Goal: Task Accomplishment & Management: Manage account settings

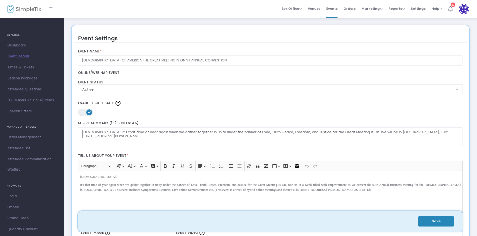
click at [0, 236] on nordpass-portal at bounding box center [0, 236] width 0 height 0
click at [451, 8] on icon at bounding box center [450, 9] width 5 height 6
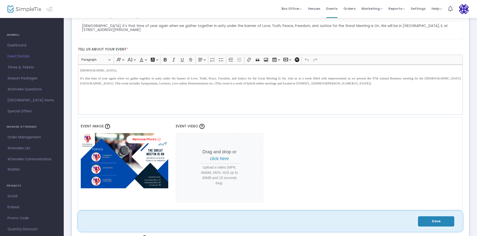
scroll to position [108, 0]
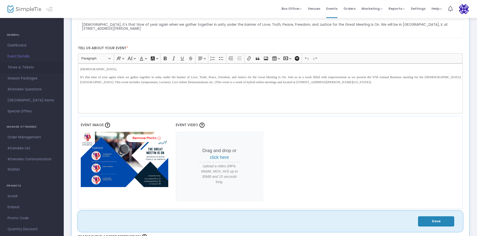
click at [12, 66] on span "Times & Tickets" at bounding box center [32, 67] width 49 height 7
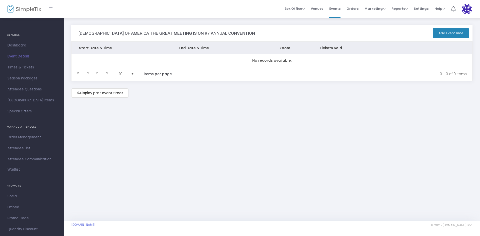
click at [102, 95] on m-button "Display past event times" at bounding box center [99, 93] width 57 height 9
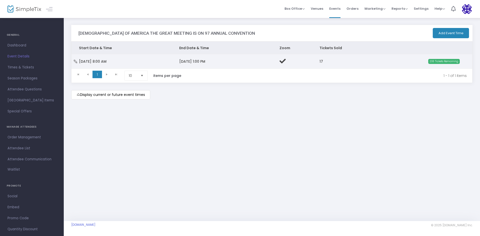
click at [161, 67] on td "[DATE] 8:00 AM" at bounding box center [122, 61] width 100 height 14
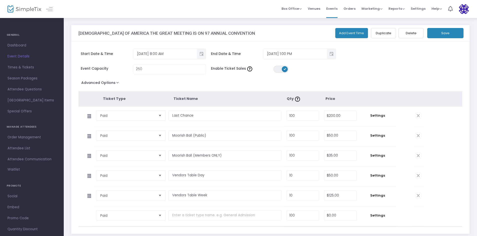
click at [417, 156] on span at bounding box center [418, 156] width 7 height 7
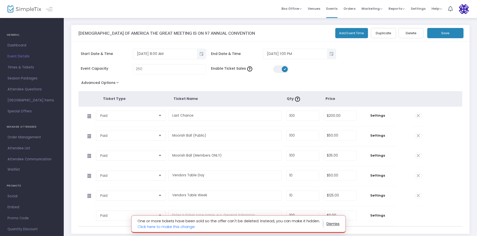
click at [334, 224] on button "button" at bounding box center [333, 224] width 13 height 8
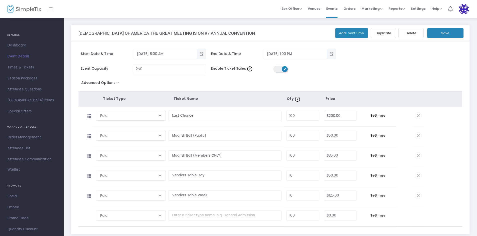
click at [416, 157] on span at bounding box center [418, 156] width 7 height 7
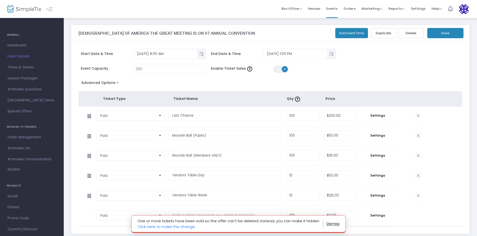
click at [331, 223] on button "button" at bounding box center [333, 224] width 13 height 8
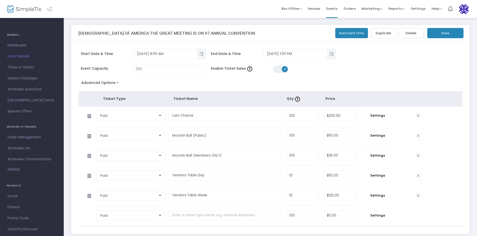
click at [417, 196] on span at bounding box center [418, 196] width 7 height 7
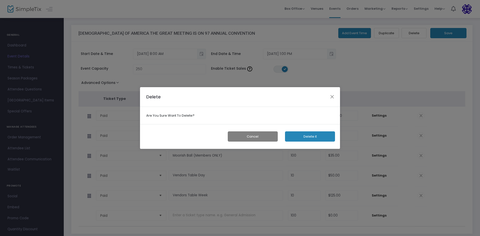
click at [308, 137] on button "Delete it" at bounding box center [310, 137] width 50 height 10
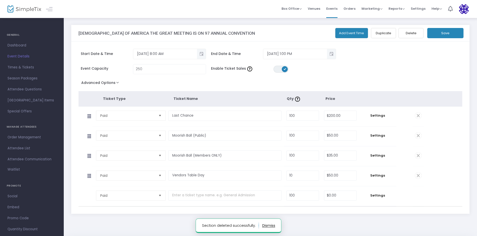
click at [418, 175] on span at bounding box center [418, 176] width 7 height 7
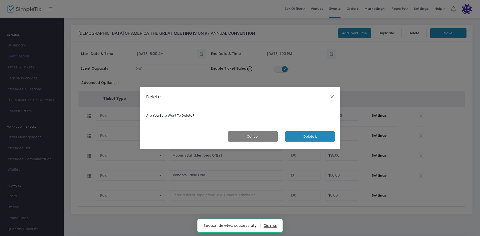
drag, startPoint x: 305, startPoint y: 136, endPoint x: 296, endPoint y: 134, distance: 8.9
click at [296, 134] on button "Delete it" at bounding box center [310, 137] width 50 height 10
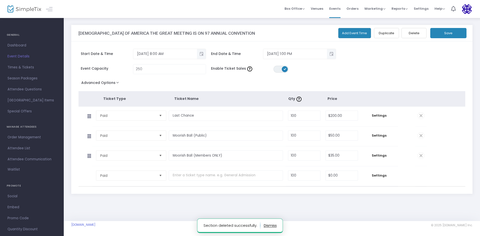
click at [421, 156] on span at bounding box center [421, 156] width 7 height 7
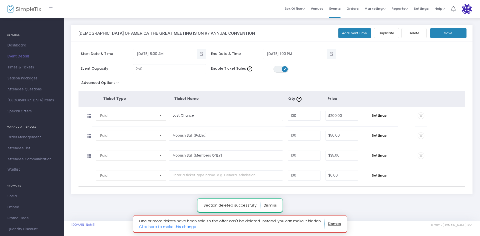
click at [272, 203] on button "button" at bounding box center [270, 206] width 13 height 8
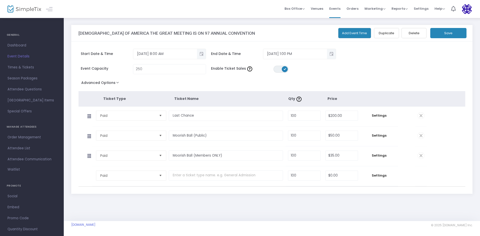
click at [422, 156] on span at bounding box center [421, 156] width 7 height 7
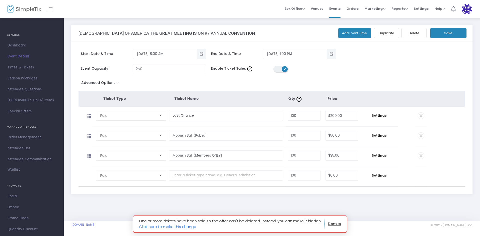
click at [333, 225] on button "button" at bounding box center [334, 224] width 13 height 8
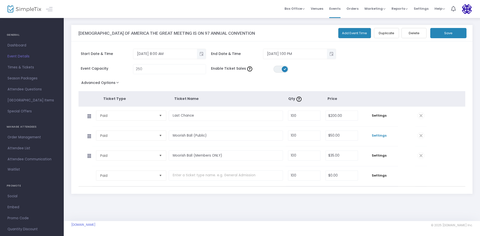
click at [381, 135] on span "Settings" at bounding box center [379, 135] width 33 height 5
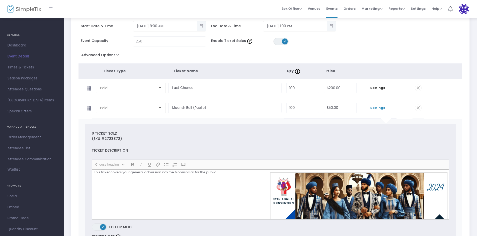
scroll to position [25, 0]
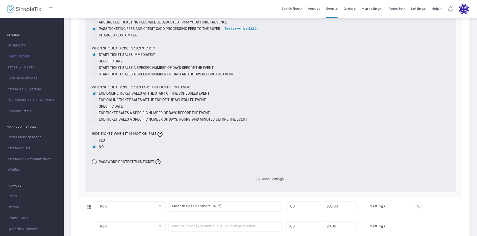
scroll to position [313, 0]
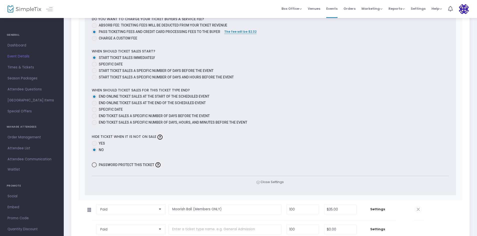
click at [94, 141] on span at bounding box center [94, 143] width 5 height 5
click at [94, 146] on input "Yes" at bounding box center [94, 146] width 0 height 0
radio input "true"
click at [271, 182] on span "Close Settings" at bounding box center [270, 182] width 28 height 5
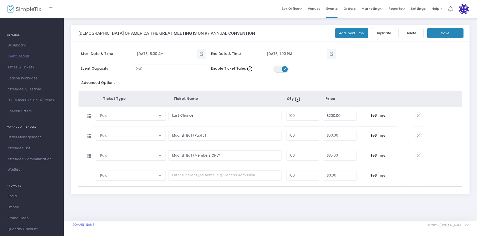
scroll to position [0, 0]
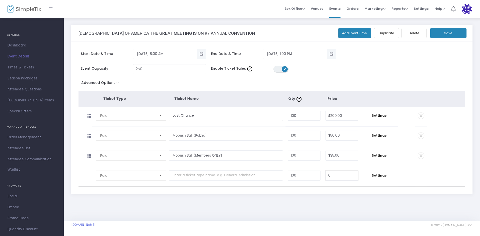
click at [328, 175] on input "0" at bounding box center [342, 176] width 32 height 10
type input "$500.00"
click at [182, 175] on input "text" at bounding box center [226, 176] width 114 height 10
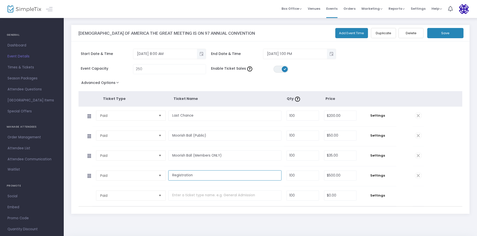
type input "Registration"
click at [418, 197] on tr "Paid Required. 100 $0.00 Settings" at bounding box center [252, 197] width 346 height 20
